Goal: Find contact information: Find contact information

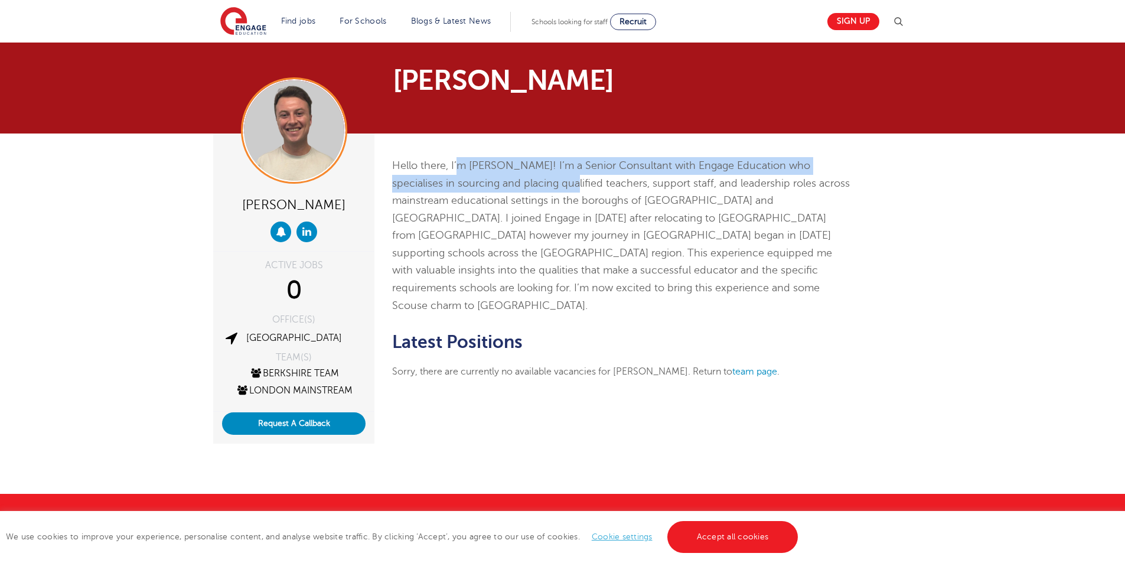
drag, startPoint x: 490, startPoint y: 177, endPoint x: 526, endPoint y: 196, distance: 40.7
click at [503, 182] on p "Hello there, I’m [PERSON_NAME]! I’m a Senior Consultant with Engage Education w…" at bounding box center [622, 235] width 460 height 157
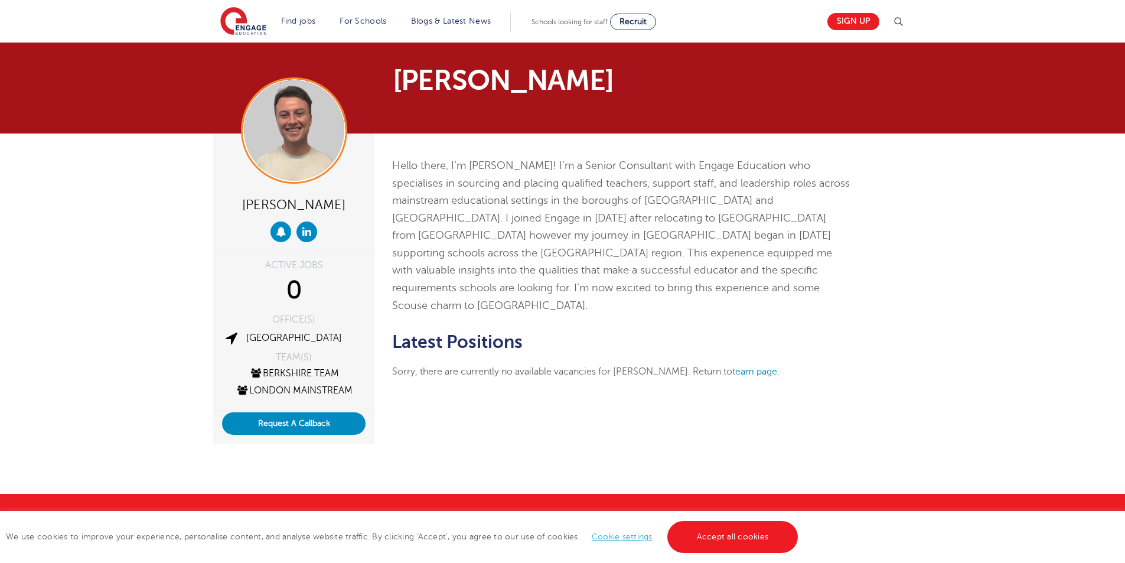
click at [532, 200] on p "Hello there, I’m [PERSON_NAME]! I’m a Senior Consultant with Engage Education w…" at bounding box center [622, 235] width 460 height 157
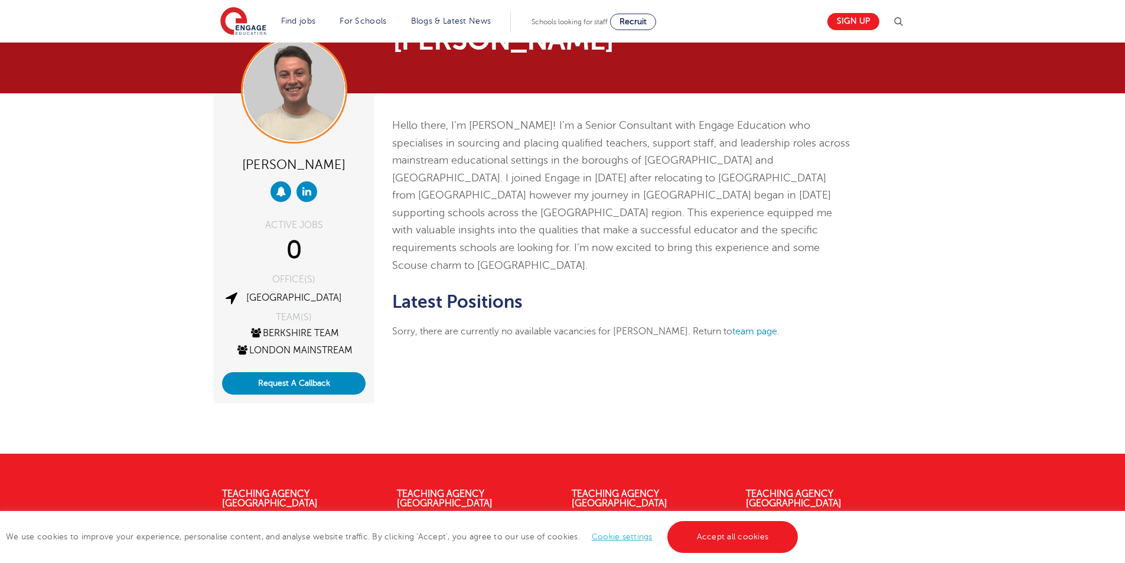
scroll to position [59, 0]
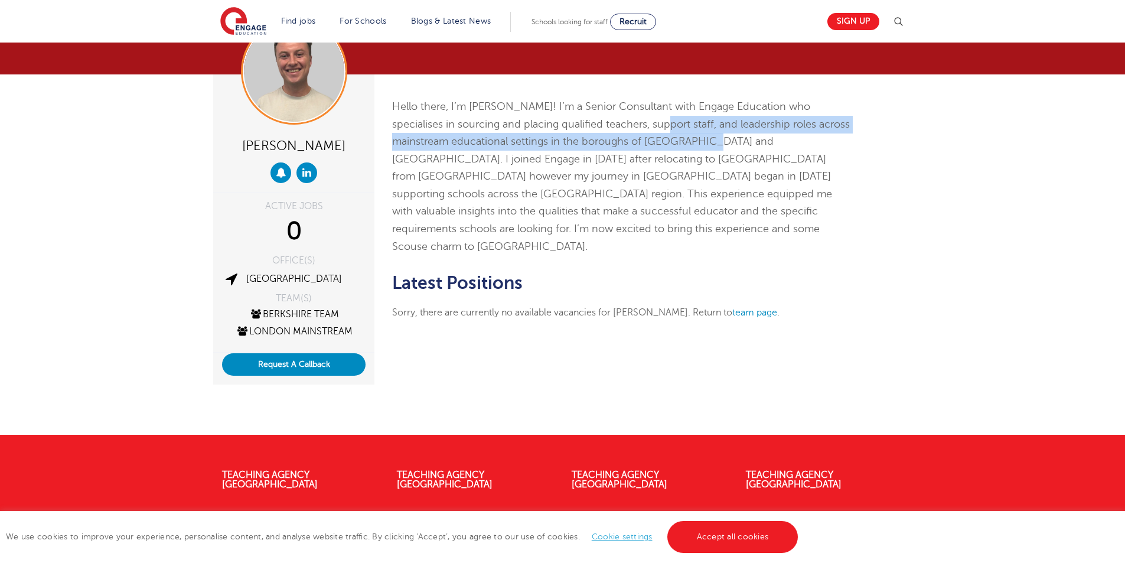
drag, startPoint x: 596, startPoint y: 122, endPoint x: 636, endPoint y: 144, distance: 46.3
click at [636, 144] on p "Hello there, I’m [PERSON_NAME]! I’m a Senior Consultant with Engage Education w…" at bounding box center [622, 176] width 460 height 157
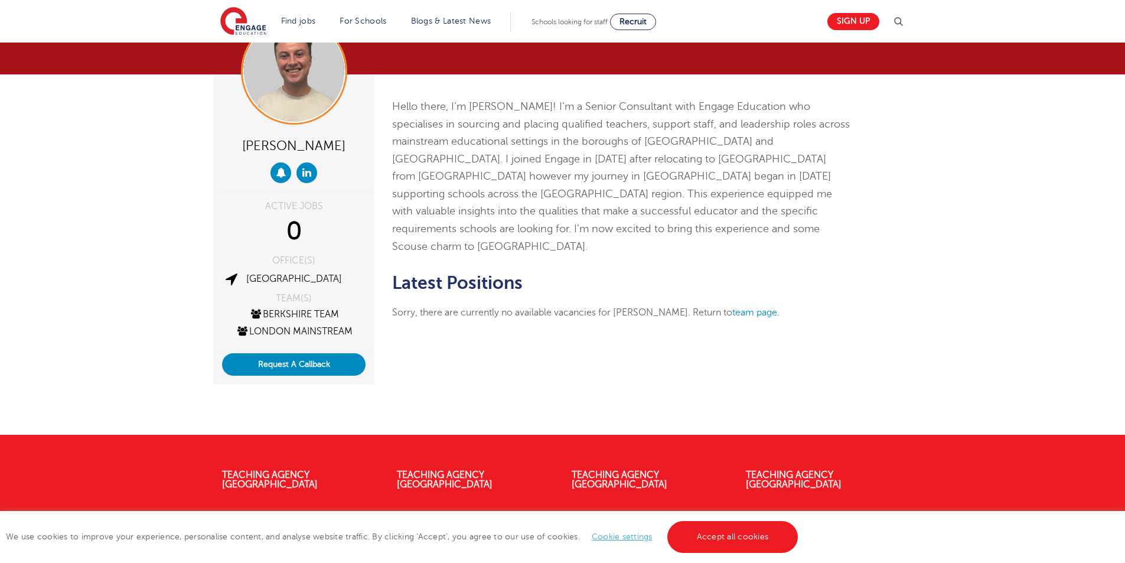
click at [634, 167] on p "Hello there, I’m [PERSON_NAME]! I’m a Senior Consultant with Engage Education w…" at bounding box center [622, 176] width 460 height 157
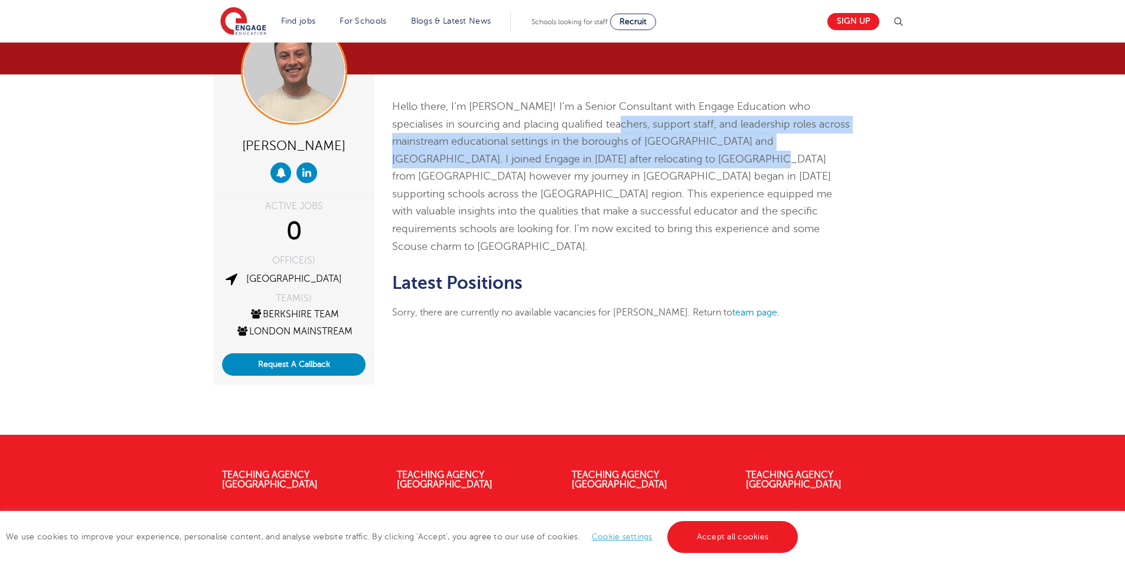
drag, startPoint x: 551, startPoint y: 133, endPoint x: 663, endPoint y: 175, distance: 119.8
click at [624, 157] on p "Hello there, I’m [PERSON_NAME]! I’m a Senior Consultant with Engage Education w…" at bounding box center [622, 176] width 460 height 157
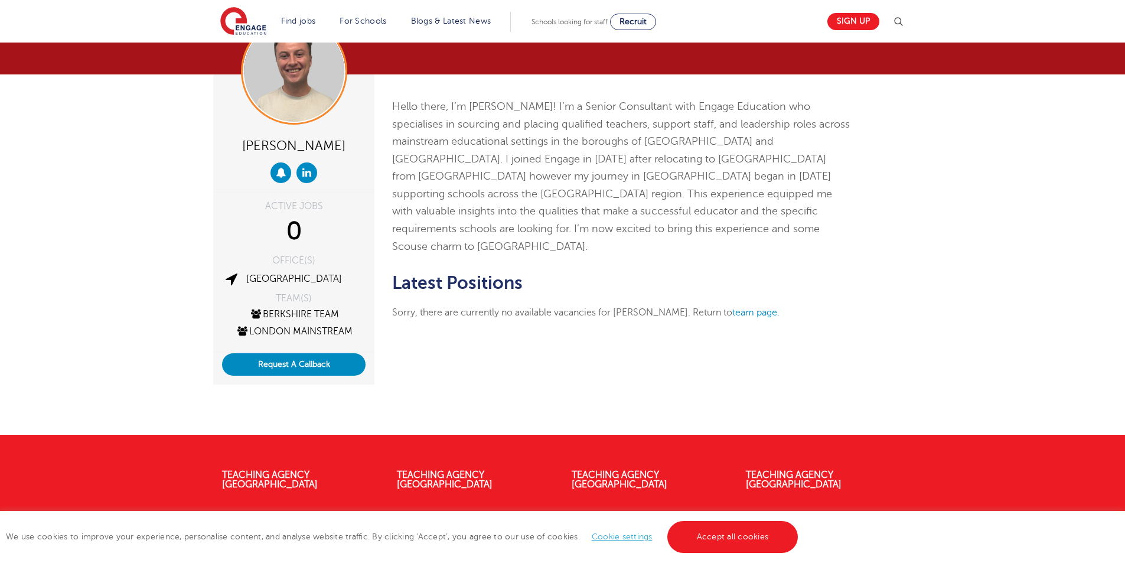
click at [682, 181] on p "Hello there, I’m [PERSON_NAME]! I’m a Senior Consultant with Engage Education w…" at bounding box center [622, 176] width 460 height 157
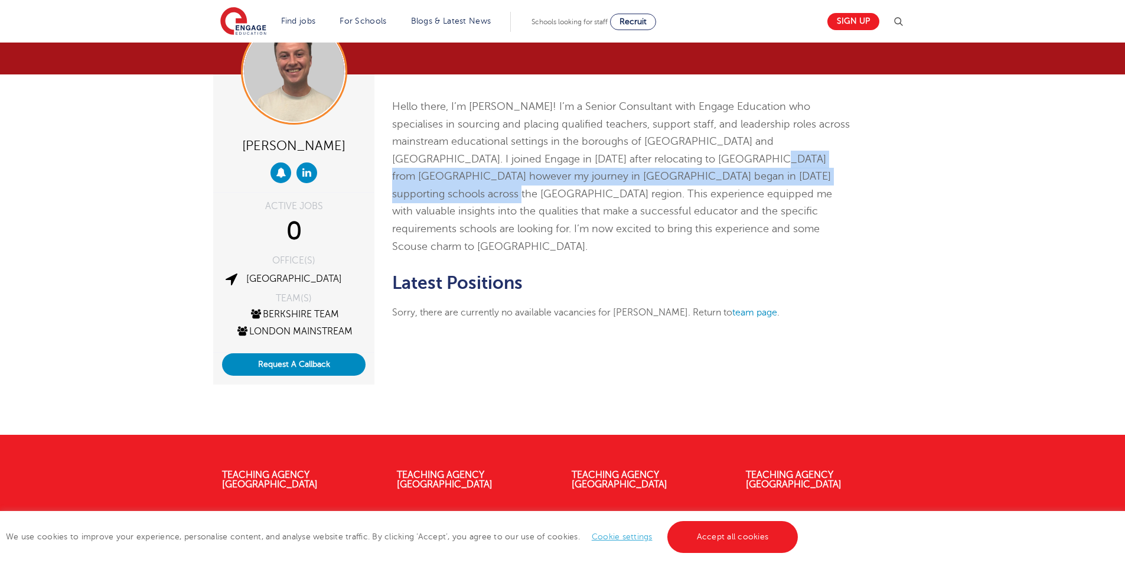
drag, startPoint x: 623, startPoint y: 154, endPoint x: 720, endPoint y: 181, distance: 100.6
click at [720, 181] on p "Hello there, I’m [PERSON_NAME]! I’m a Senior Consultant with Engage Education w…" at bounding box center [622, 176] width 460 height 157
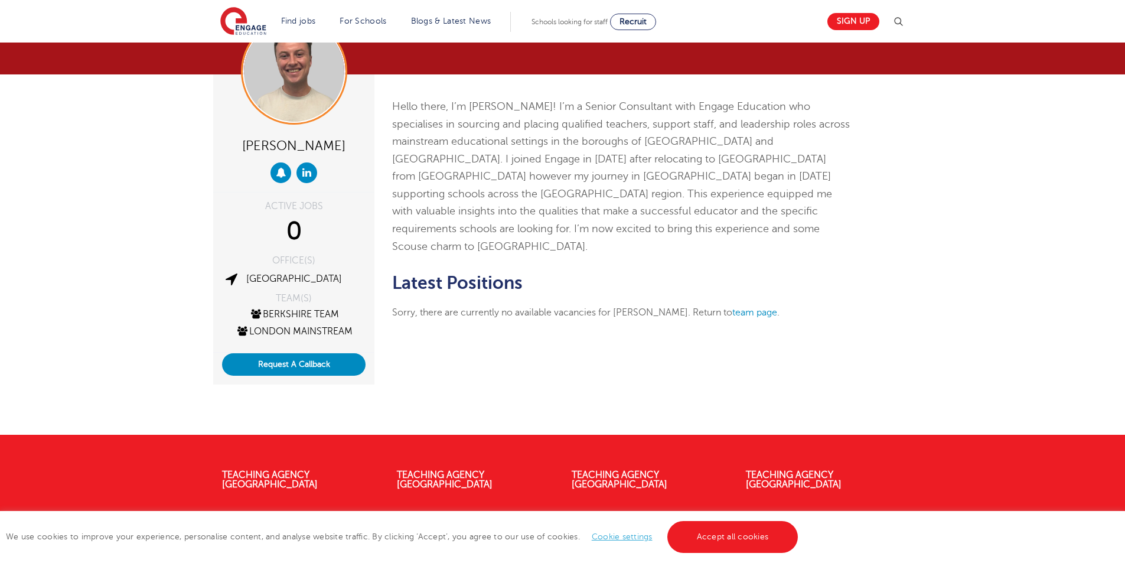
click at [786, 199] on p "Hello there, I’m [PERSON_NAME]! I’m a Senior Consultant with Engage Education w…" at bounding box center [622, 176] width 460 height 157
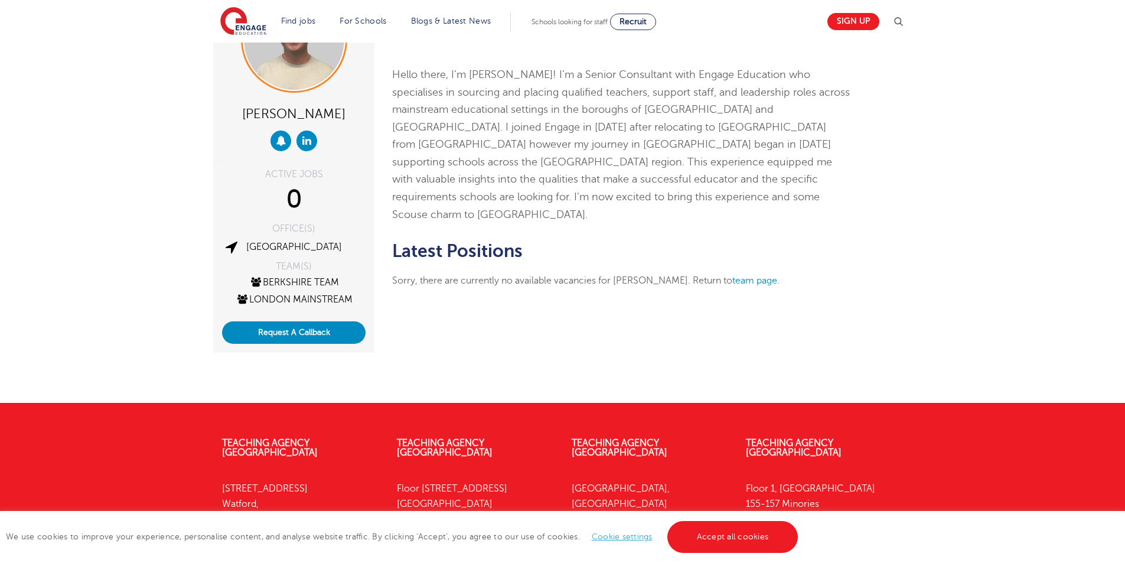
scroll to position [118, 0]
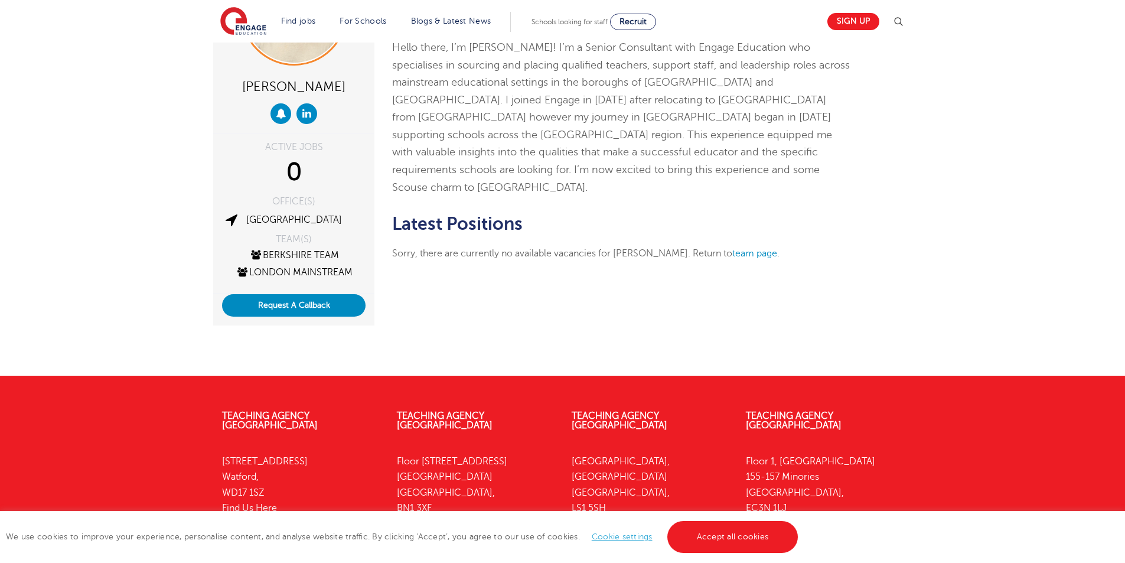
click at [677, 167] on div "Hello there, I’m [PERSON_NAME]! I’m a Senior Consultant with Engage Education w…" at bounding box center [622, 155] width 478 height 281
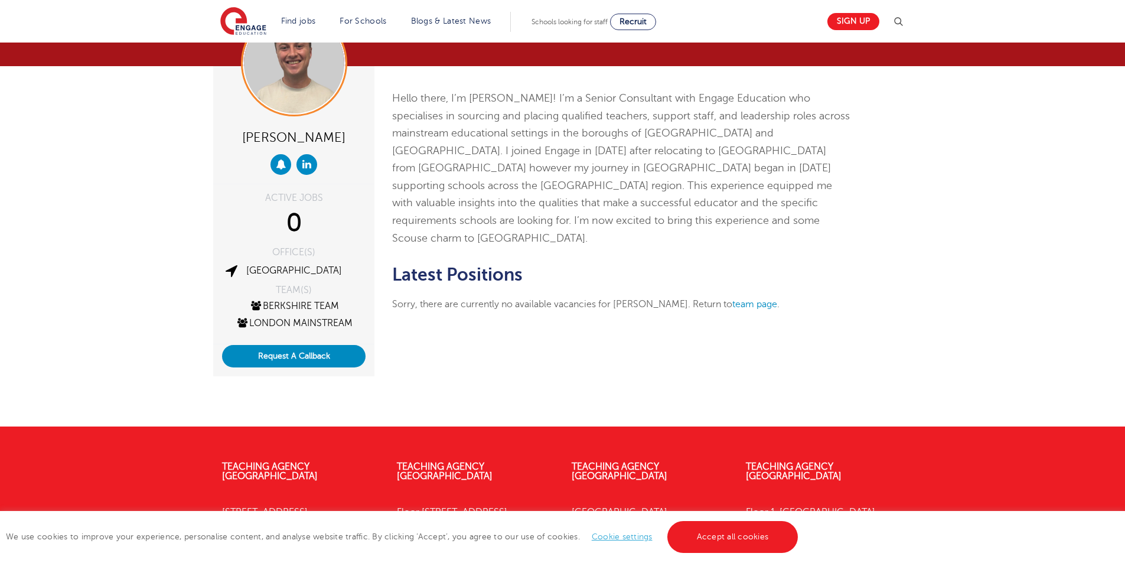
scroll to position [0, 0]
